Goal: Information Seeking & Learning: Find contact information

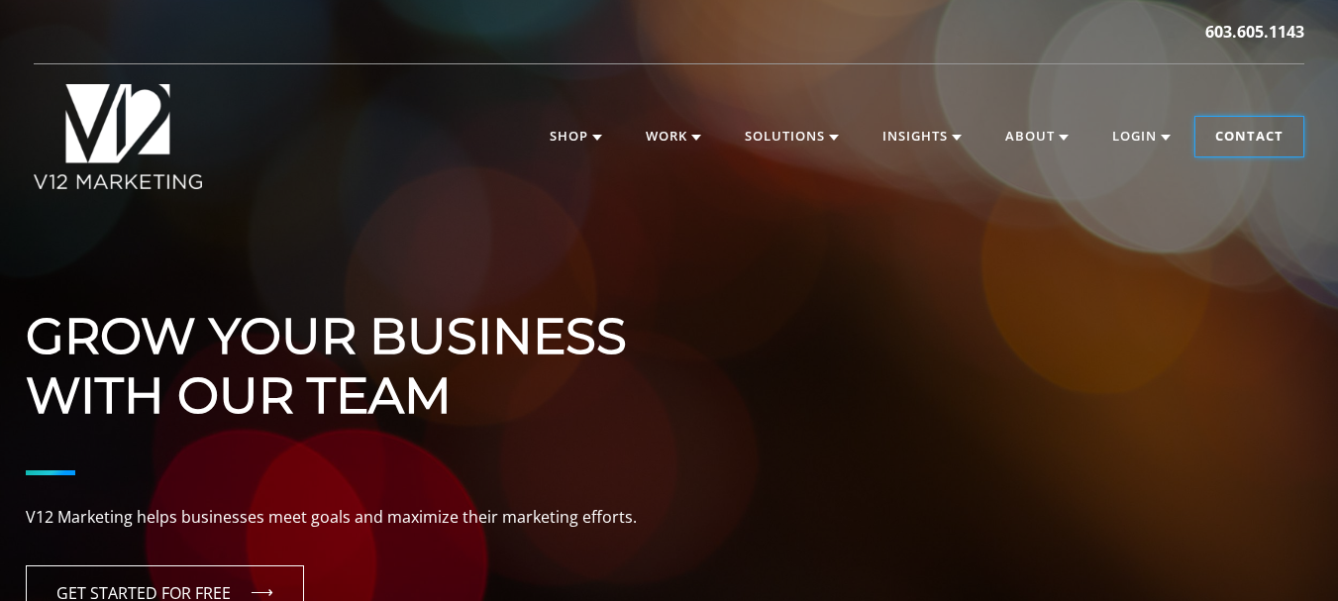
click at [1269, 139] on link "Contact" at bounding box center [1249, 137] width 108 height 40
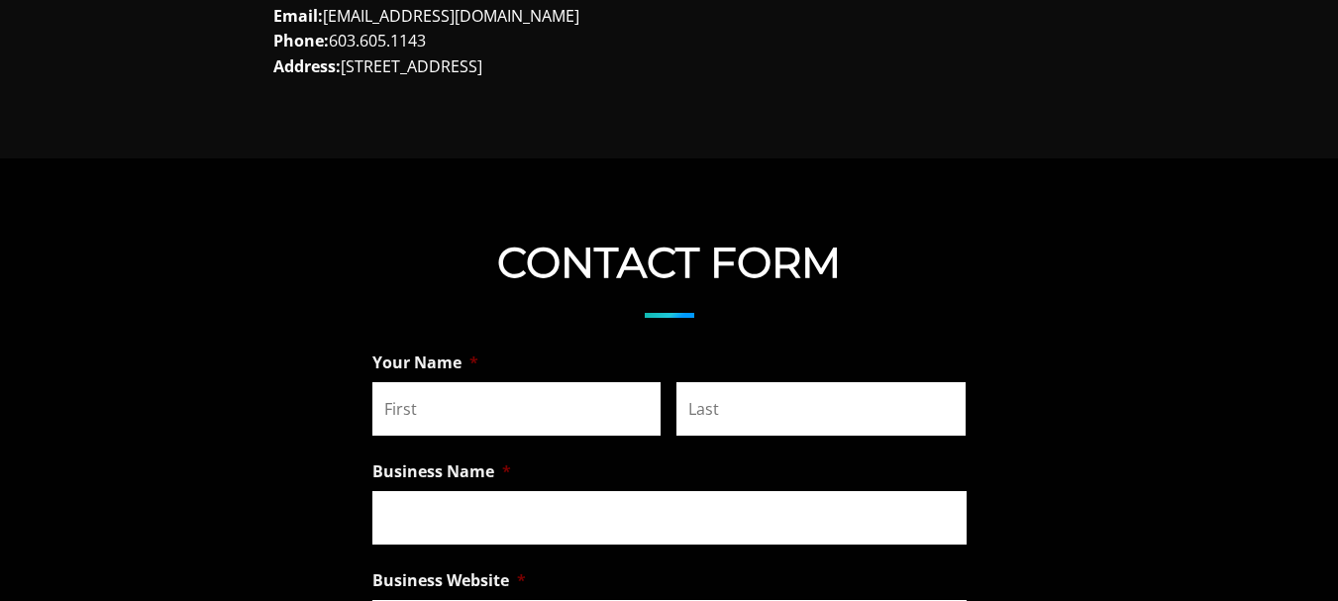
scroll to position [1089, 0]
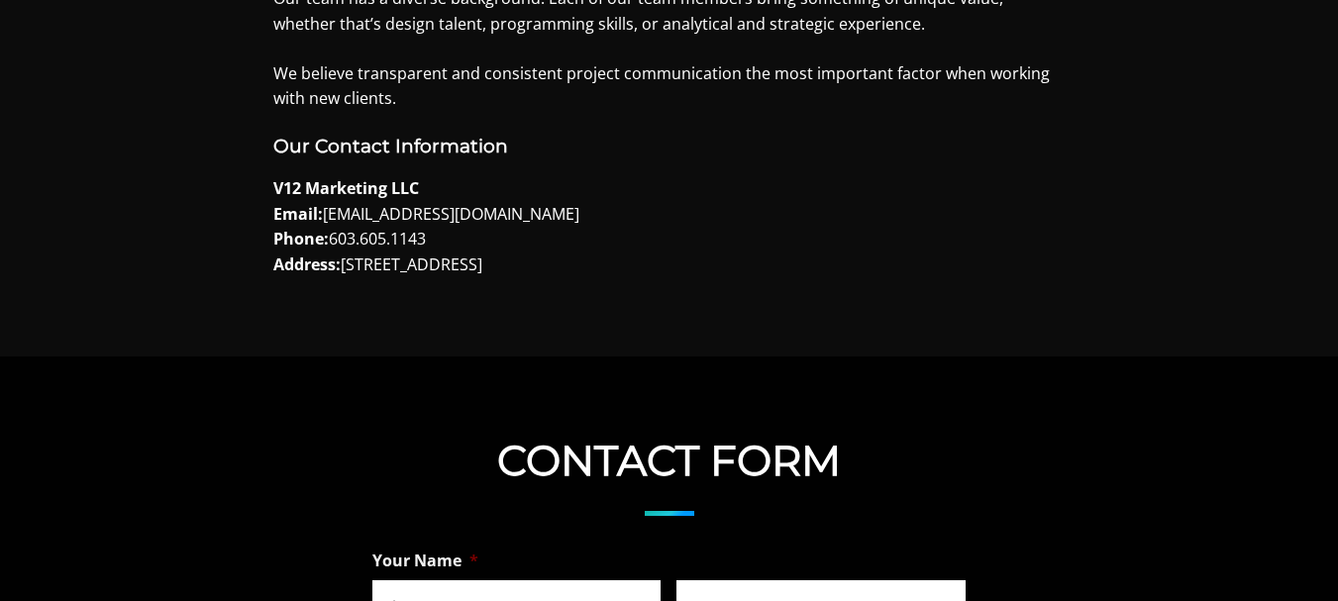
click at [526, 262] on p "V12 Marketing LLC Email: [EMAIL_ADDRESS][DOMAIN_NAME] Phone: [PHONE_NUMBER] Add…" at bounding box center [669, 226] width 792 height 101
copy p "[GEOGRAPHIC_DATA]"
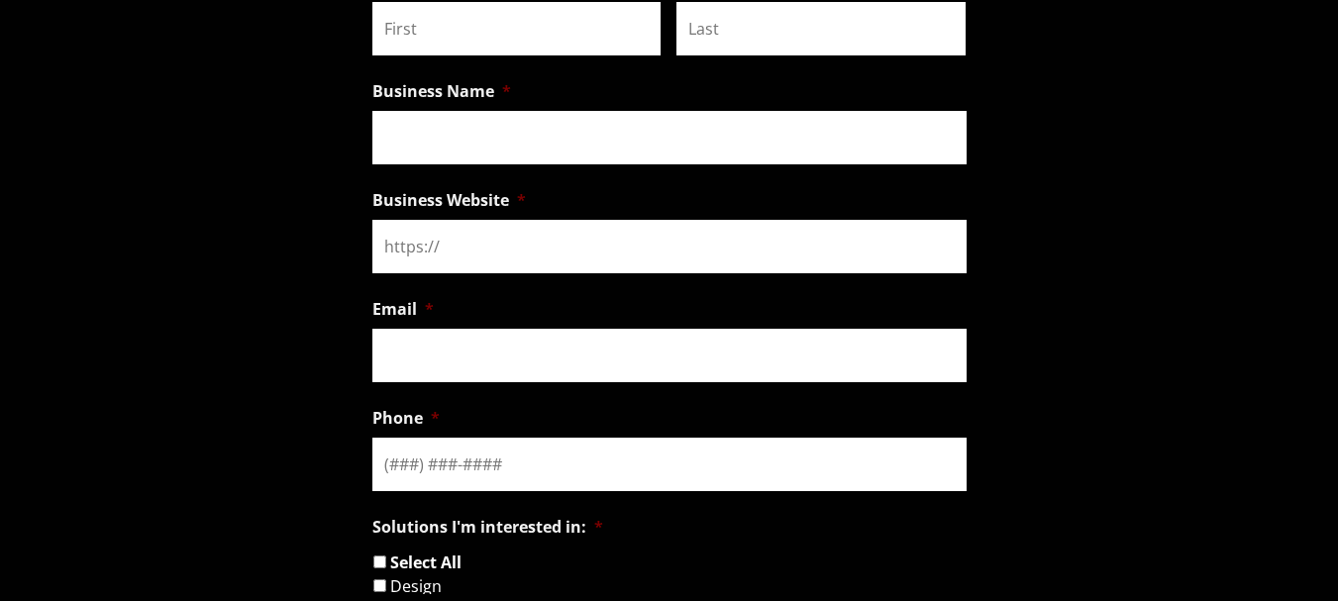
scroll to position [1981, 0]
